Goal: Information Seeking & Learning: Learn about a topic

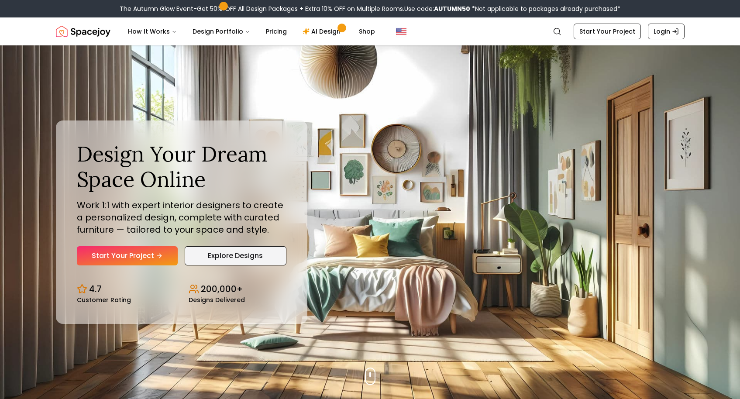
click at [234, 256] on link "Explore Designs" at bounding box center [236, 255] width 102 height 19
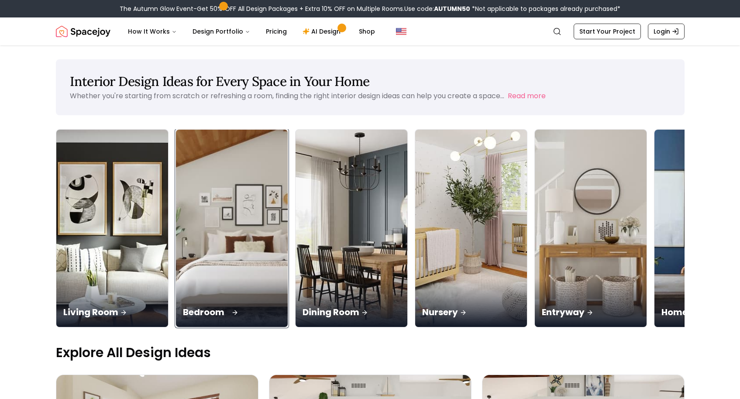
click at [176, 278] on div "Bedroom" at bounding box center [232, 302] width 112 height 49
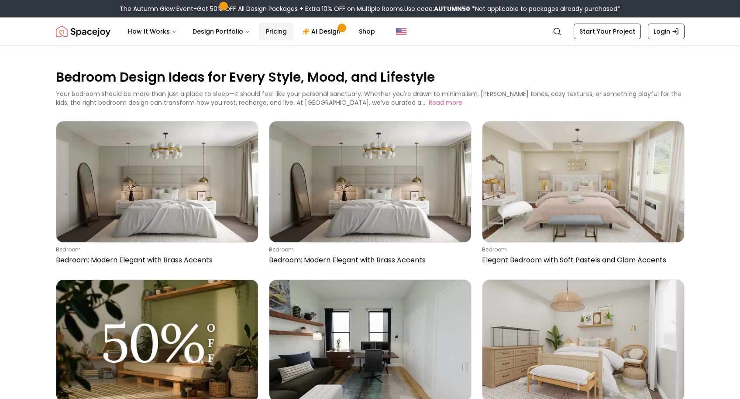
click at [271, 29] on link "Pricing" at bounding box center [276, 31] width 35 height 17
